Goal: Find specific page/section: Find specific page/section

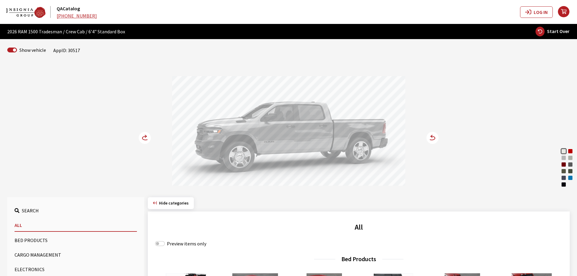
click at [141, 137] on circle at bounding box center [145, 138] width 12 height 12
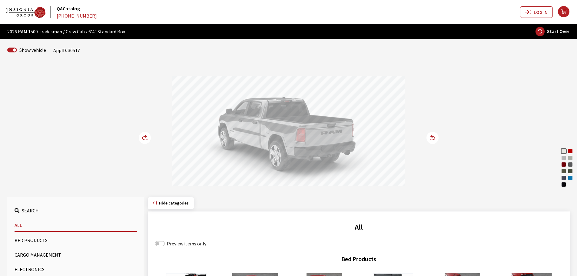
click at [141, 137] on circle at bounding box center [145, 138] width 12 height 12
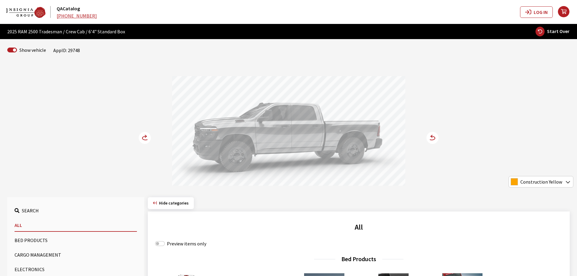
click at [147, 135] on circle at bounding box center [145, 138] width 12 height 12
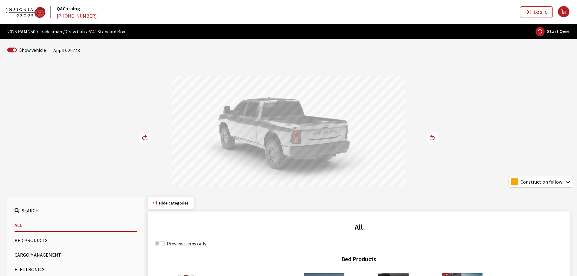
click at [147, 135] on circle at bounding box center [145, 138] width 12 height 12
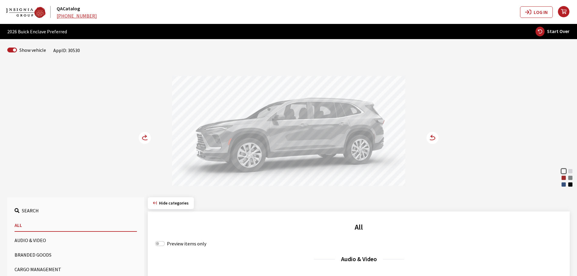
click at [144, 138] on circle at bounding box center [145, 138] width 12 height 12
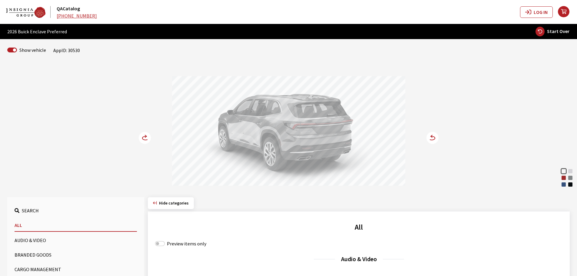
click at [144, 138] on circle at bounding box center [145, 138] width 12 height 12
